Goal: Find specific page/section

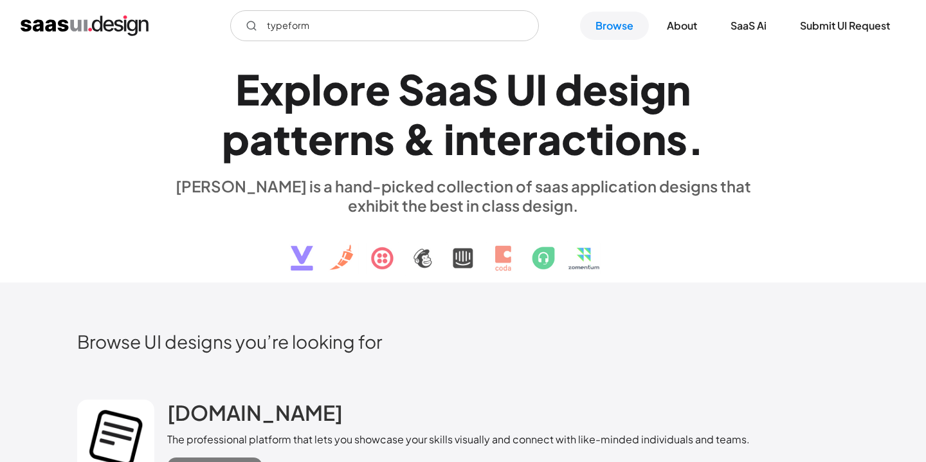
click at [511, 26] on input "typeform" at bounding box center [384, 25] width 309 height 31
type input "typeform"
click at [630, 21] on link "Browse" at bounding box center [614, 26] width 69 height 28
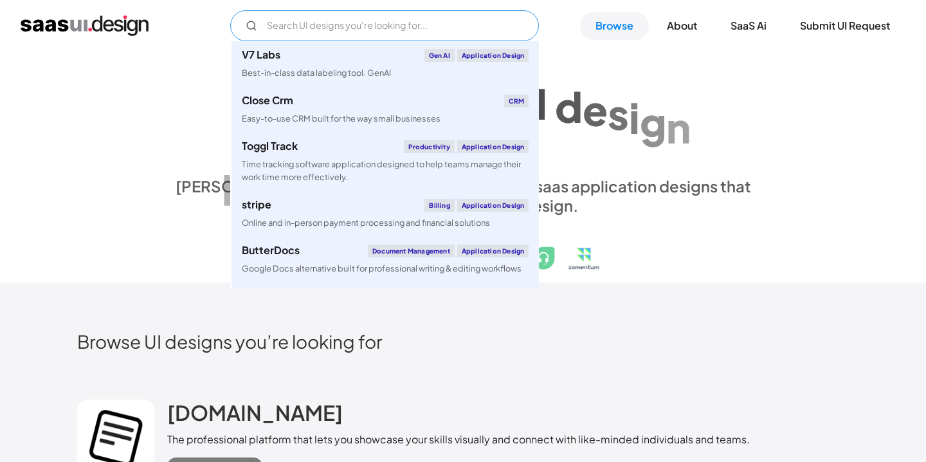
click at [312, 31] on input "Email Form" at bounding box center [384, 25] width 309 height 31
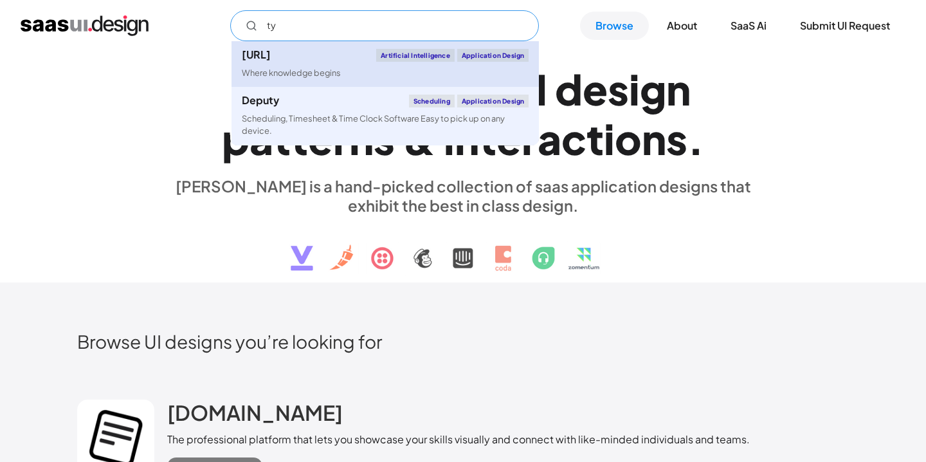
click at [271, 53] on div "[URL]" at bounding box center [256, 55] width 29 height 10
type input "ty"
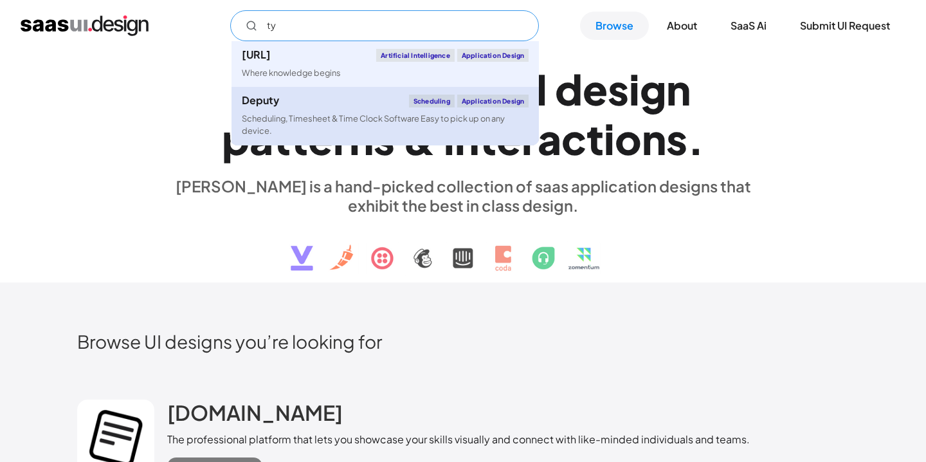
click at [309, 110] on link "Deputy Scheduling Application Design Scheduling, Timesheet & Time Clock Softwar…" at bounding box center [386, 116] width 308 height 58
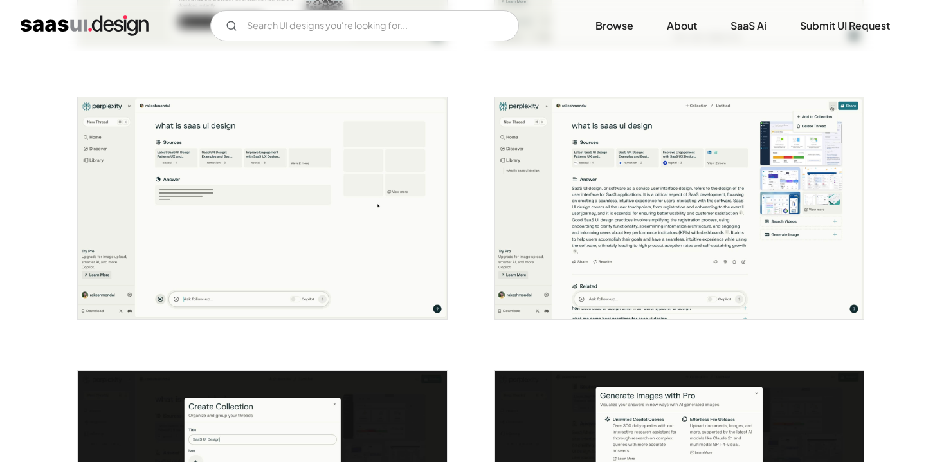
scroll to position [1302, 0]
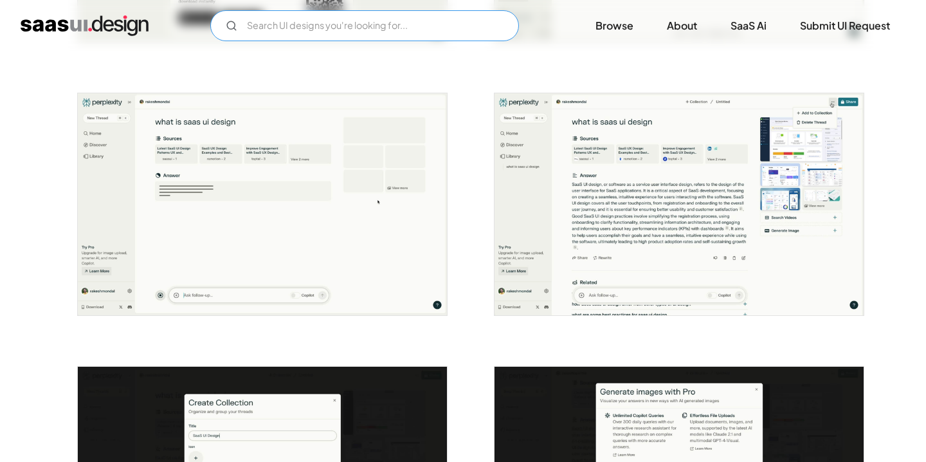
click at [291, 19] on input "Email Form" at bounding box center [364, 25] width 309 height 31
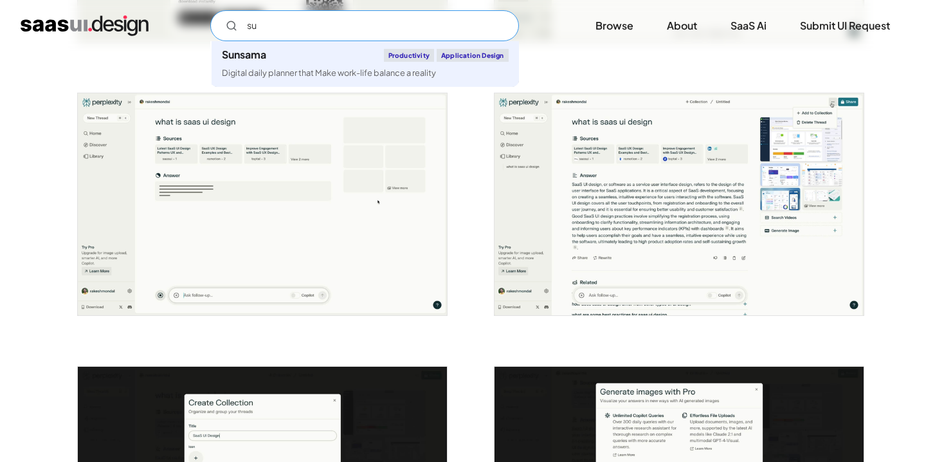
type input "s"
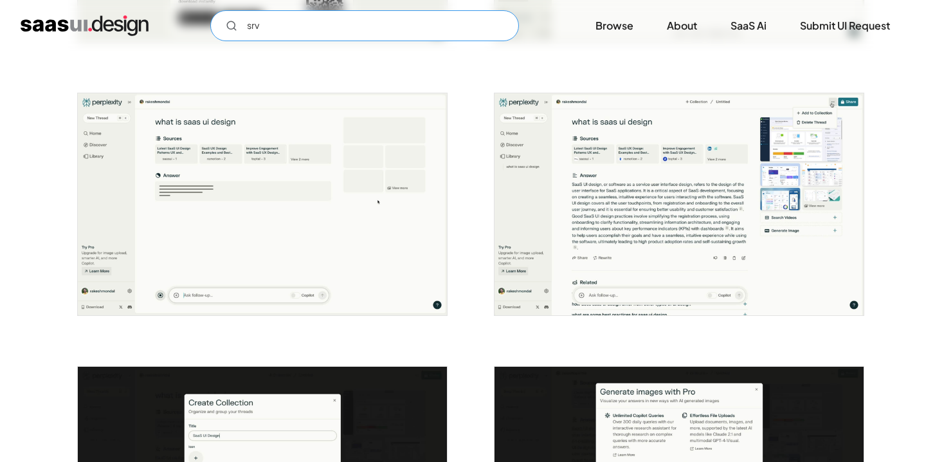
type input "\"
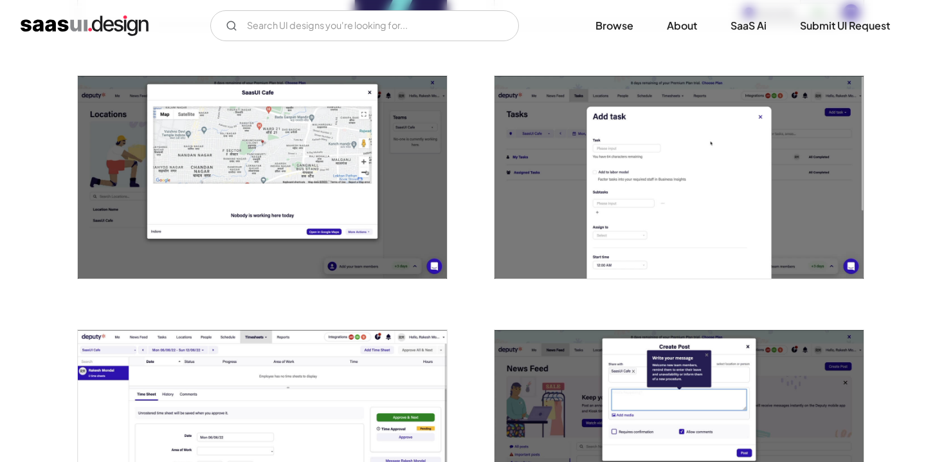
scroll to position [991, 0]
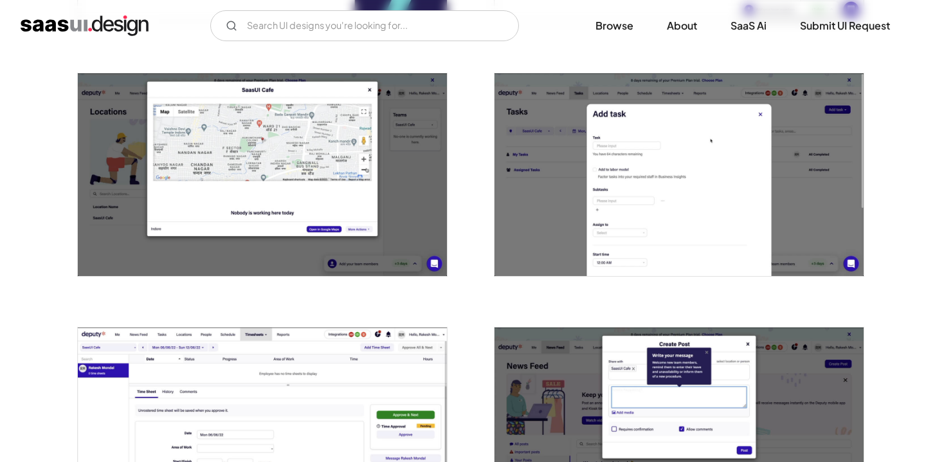
click at [652, 114] on img "open lightbox" at bounding box center [679, 174] width 369 height 203
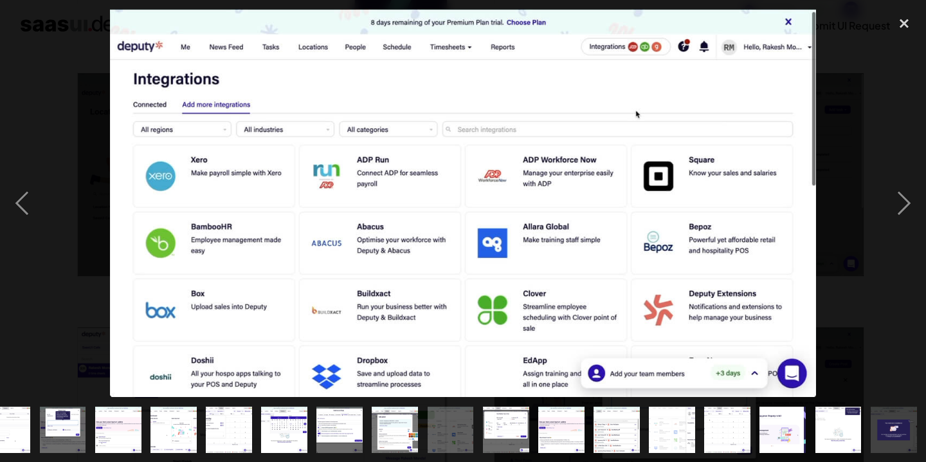
scroll to position [0, 468]
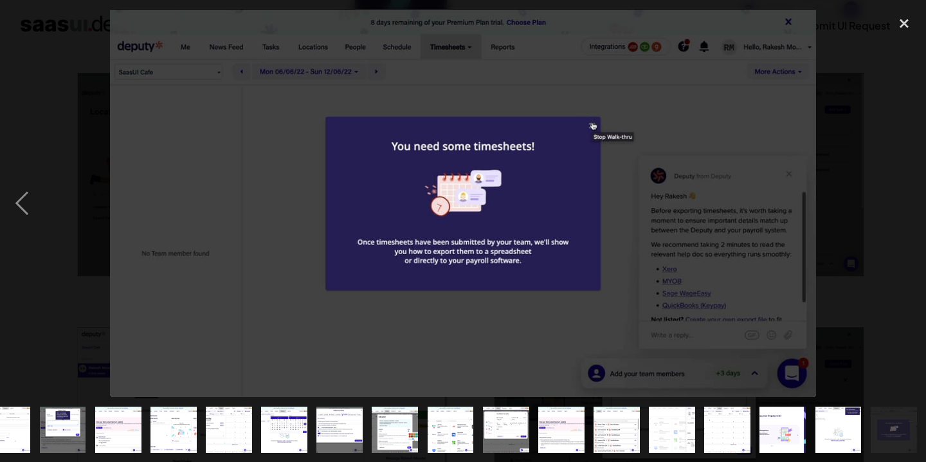
click at [827, 102] on div at bounding box center [463, 203] width 926 height 388
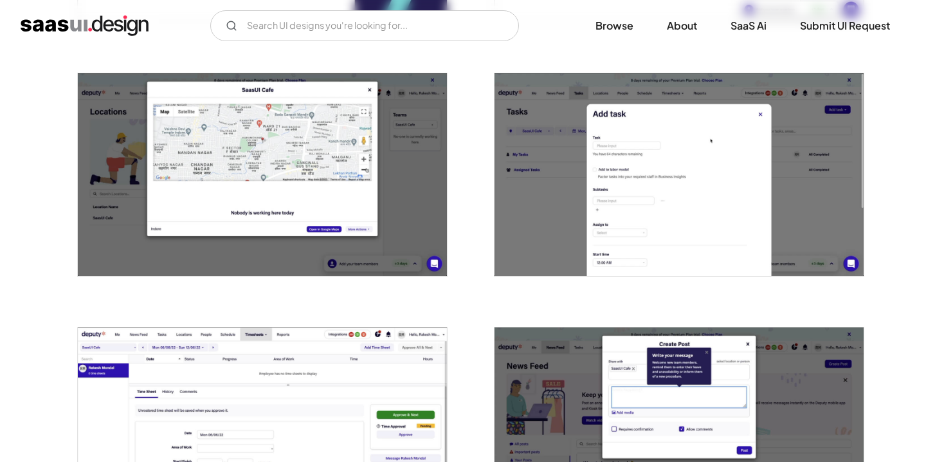
scroll to position [0, 0]
